Goal: Book appointment/travel/reservation

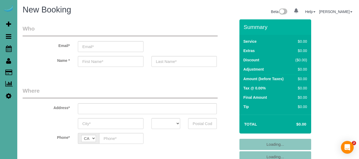
select select "number:1"
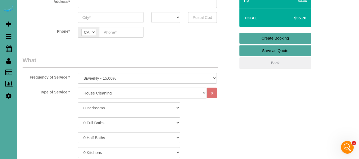
scroll to position [133, 0]
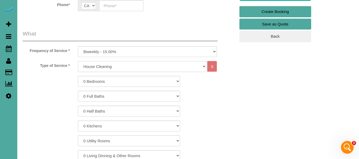
click at [117, 66] on select "House Cleaning" at bounding box center [142, 66] width 129 height 11
click at [117, 65] on select "House Cleaning" at bounding box center [142, 66] width 129 height 11
click at [109, 78] on select "0 Bedrooms 1 Bedroom 2 Bedrooms 3 Bedrooms 4 Bedrooms 5 Bedrooms 6 Bedrooms" at bounding box center [129, 81] width 102 height 11
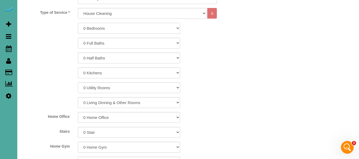
scroll to position [213, 0]
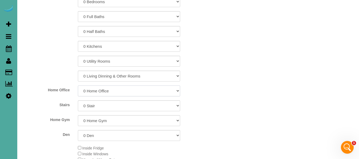
click at [109, 89] on select "0 Home Office 1 Home Office 2 Home Offices 3 Home Offices 4 Home Offices 5 Home…" at bounding box center [129, 91] width 102 height 11
click at [110, 90] on select "0 Home Office 1 Home Office 2 Home Offices 3 Home Offices 4 Home Offices 5 Home…" at bounding box center [129, 91] width 102 height 11
click at [106, 100] on div "0 Bedrooms 1 Bedroom 2 Bedrooms 3 Bedrooms 4 Bedrooms 5 Bedrooms 6 Bedrooms 0 F…" at bounding box center [129, 68] width 213 height 145
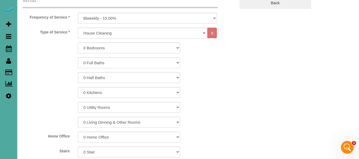
scroll to position [133, 0]
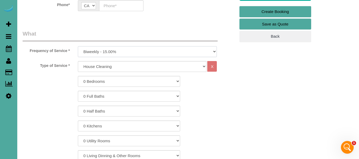
click at [114, 49] on select "Once a week - 20.00% Biweekly - 15.00% Monthly - 10.00% One Time Weekly - 20.00%" at bounding box center [147, 51] width 139 height 11
select select "object:920"
click at [78, 46] on select "Once a week - 20.00% Biweekly - 15.00% Monthly - 10.00% One Time Weekly - 20.00%" at bounding box center [147, 51] width 139 height 11
click at [111, 65] on select "House Cleaning" at bounding box center [142, 66] width 129 height 11
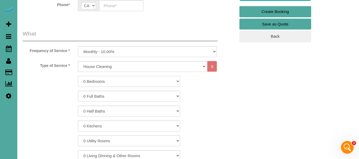
click at [102, 78] on select "0 Bedrooms 1 Bedroom 2 Bedrooms 3 Bedrooms 4 Bedrooms 5 Bedrooms 6 Bedrooms" at bounding box center [129, 81] width 102 height 11
select select "1"
click at [78, 76] on select "0 Bedrooms 1 Bedroom 2 Bedrooms 3 Bedrooms 4 Bedrooms 5 Bedrooms 6 Bedrooms" at bounding box center [129, 81] width 102 height 11
click at [111, 97] on select "0 Full Baths 1 Full Bath 2 Full Baths 3 Full Baths 4 Full Baths 5 Full Baths 6 …" at bounding box center [129, 96] width 102 height 11
click at [78, 91] on select "0 Full Baths 1 Full Bath 2 Full Baths 3 Full Baths 4 Full Baths 5 Full Baths 6 …" at bounding box center [129, 96] width 102 height 11
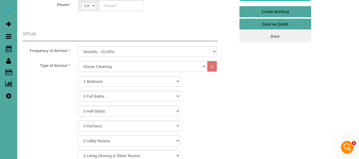
click at [138, 65] on select "House Cleaning" at bounding box center [142, 66] width 129 height 11
click at [140, 64] on select "House Cleaning" at bounding box center [142, 66] width 129 height 11
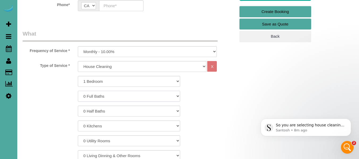
click at [102, 98] on select "0 Full Baths 1 Full Bath 2 Full Baths 3 Full Baths 4 Full Baths 5 Full Baths 6 …" at bounding box center [129, 96] width 102 height 11
select select "1"
click at [78, 91] on select "0 Full Baths 1 Full Bath 2 Full Baths 3 Full Baths 4 Full Baths 5 Full Baths 6 …" at bounding box center [129, 96] width 102 height 11
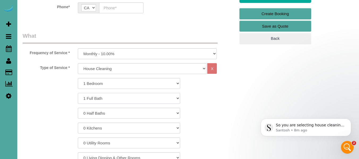
scroll to position [133, 0]
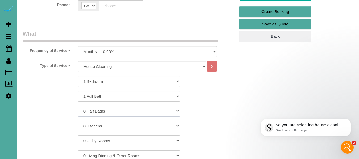
click at [103, 111] on select "0 Half Baths 1 Half Bath 2 Half Baths 3 Half Baths 4 Half Baths 5 Half Baths 6 …" at bounding box center [129, 111] width 102 height 11
select select "1"
click at [78, 106] on select "0 Half Baths 1 Half Bath 2 Half Baths 3 Half Baths 4 Half Baths 5 Half Baths 6 …" at bounding box center [129, 111] width 102 height 11
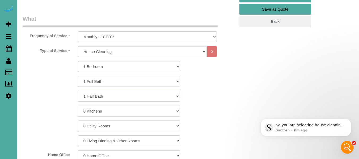
scroll to position [159, 0]
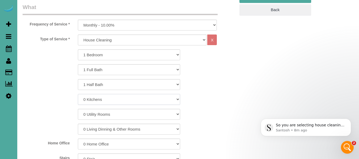
click at [101, 101] on select "0 Kitchens 1 Kitchen 2 Kitchens" at bounding box center [129, 99] width 102 height 11
select select "1"
click at [78, 94] on select "0 Kitchens 1 Kitchen 2 Kitchens" at bounding box center [129, 99] width 102 height 11
click at [101, 116] on select "0 Utility Rooms 1 Utility Room 2 Utility Rooms 3 Utility Rooms 4 Utility Rooms …" at bounding box center [129, 114] width 102 height 11
select select "1"
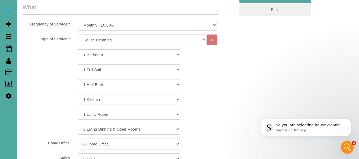
click at [78, 109] on select "0 Utility Rooms 1 Utility Room 2 Utility Rooms 3 Utility Rooms 4 Utility Rooms …" at bounding box center [129, 114] width 102 height 11
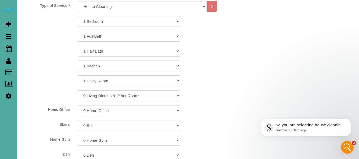
scroll to position [213, 0]
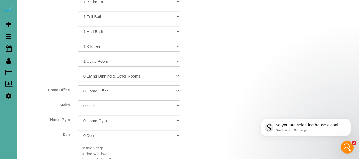
click at [121, 77] on select "0 Living Dinning & Other Rooms 1 Living Dinning & Other Room 2 Living Dinning &…" at bounding box center [129, 76] width 102 height 11
select select "1"
click at [78, 71] on select "0 Living Dinning & Other Rooms 1 Living Dinning & Other Room 2 Living Dinning &…" at bounding box center [129, 76] width 102 height 11
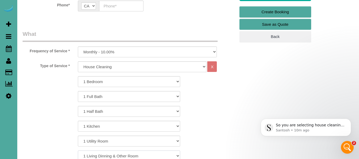
scroll to position [159, 0]
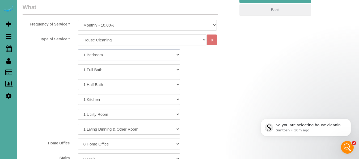
click at [105, 55] on select "0 Bedrooms 1 Bedroom 2 Bedrooms 3 Bedrooms 4 Bedrooms 5 Bedrooms 6 Bedrooms" at bounding box center [129, 54] width 102 height 11
select select "3"
click at [78, 49] on select "0 Bedrooms 1 Bedroom 2 Bedrooms 3 Bedrooms 4 Bedrooms 5 Bedrooms 6 Bedrooms" at bounding box center [129, 54] width 102 height 11
click at [111, 84] on select "0 Half Baths 1 Half Bath 2 Half Baths 3 Half Baths 4 Half Baths 5 Half Baths 6 …" at bounding box center [129, 84] width 102 height 11
select select "0"
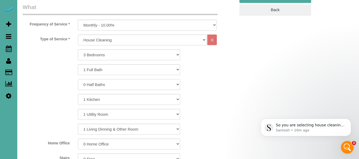
click at [78, 79] on select "0 Half Baths 1 Half Bath 2 Half Baths 3 Half Baths 4 Half Baths 5 Half Baths 6 …" at bounding box center [129, 84] width 102 height 11
click at [111, 115] on select "0 Utility Rooms 1 Utility Room 2 Utility Rooms 3 Utility Rooms 4 Utility Rooms …" at bounding box center [129, 114] width 102 height 11
select select "0"
click at [78, 109] on select "0 Utility Rooms 1 Utility Room 2 Utility Rooms 3 Utility Rooms 4 Utility Rooms …" at bounding box center [129, 114] width 102 height 11
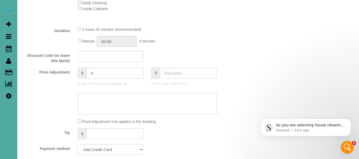
scroll to position [398, 0]
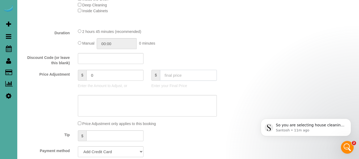
click at [181, 75] on input "text" at bounding box center [188, 75] width 57 height 11
paste input "170.10"
type input "170.10"
type input "18"
drag, startPoint x: 119, startPoint y: 75, endPoint x: 82, endPoint y: 75, distance: 37.5
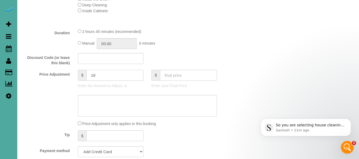
click at [82, 75] on div "$ 18" at bounding box center [111, 75] width 66 height 11
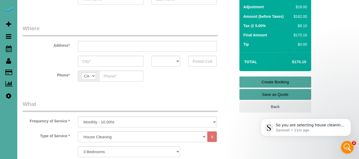
scroll to position [27, 0]
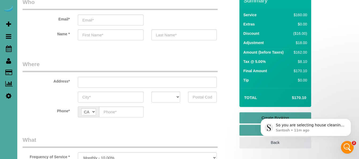
type input "0"
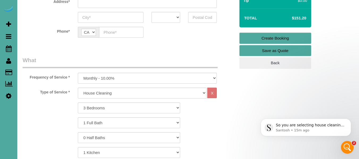
scroll to position [133, 0]
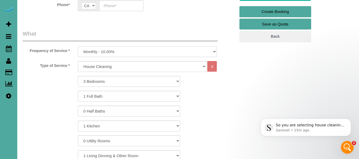
click at [111, 52] on select "Once a week - 20.00% Biweekly - 15.00% Monthly - 10.00% One Time Weekly - 20.00%" at bounding box center [147, 51] width 139 height 11
click at [78, 46] on select "Once a week - 20.00% Biweekly - 15.00% Monthly - 10.00% One Time Weekly - 20.00%" at bounding box center [147, 51] width 139 height 11
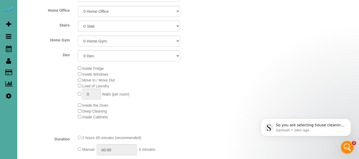
scroll to position [372, 0]
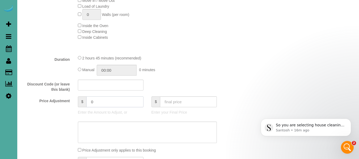
click at [113, 103] on input "0" at bounding box center [114, 101] width 57 height 11
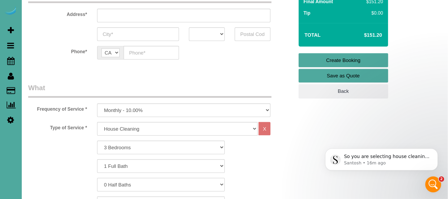
scroll to position [53, 0]
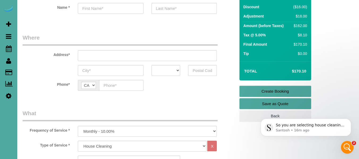
type input "18"
drag, startPoint x: 293, startPoint y: 70, endPoint x: 300, endPoint y: 28, distance: 42.6
click at [309, 70] on div "Total $170.10" at bounding box center [275, 71] width 72 height 19
copy table "Total"
click at [202, 90] on div "Phone* AF AL DZ AD AO AI AQ AG AR AM AW AU AT AZ BS BH BD BB BY BE BZ BJ BM BT …" at bounding box center [129, 85] width 221 height 11
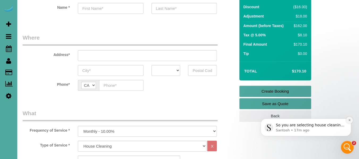
click at [349, 120] on icon "Dismiss notification" at bounding box center [349, 120] width 3 height 3
